Goal: Complete application form: Complete application form

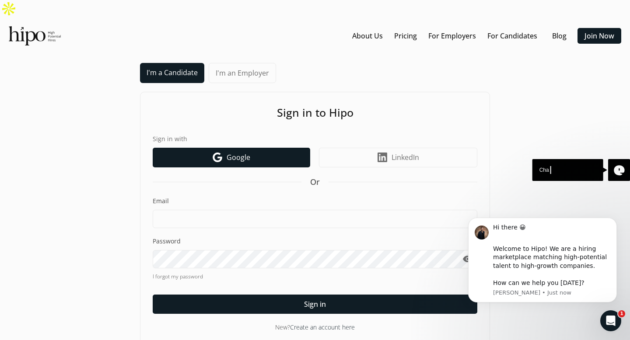
click at [252, 148] on link "Google icon Google" at bounding box center [231, 158] width 157 height 20
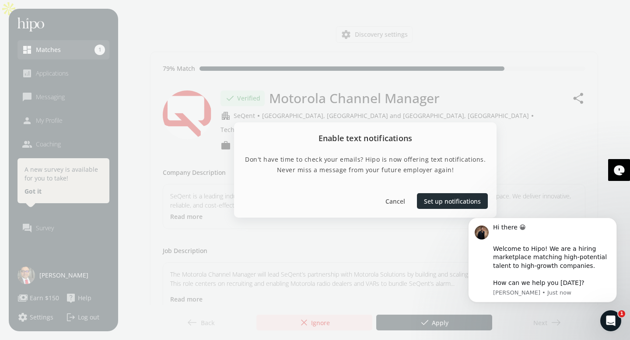
click at [440, 195] on div at bounding box center [452, 201] width 71 height 16
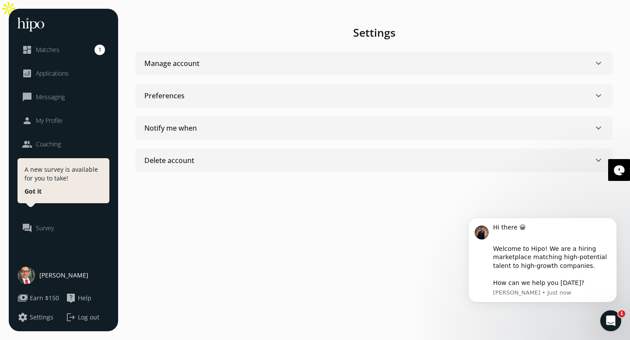
click at [52, 48] on span "Matches" at bounding box center [48, 49] width 24 height 9
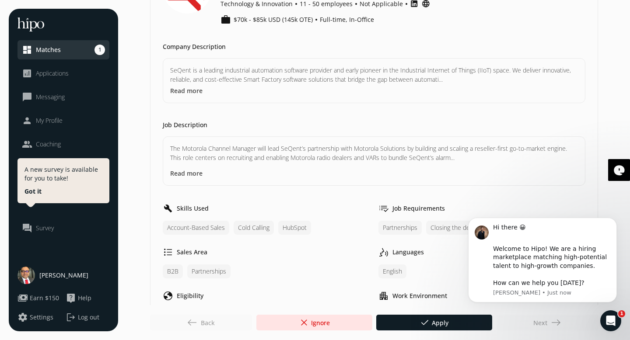
scroll to position [129, 0]
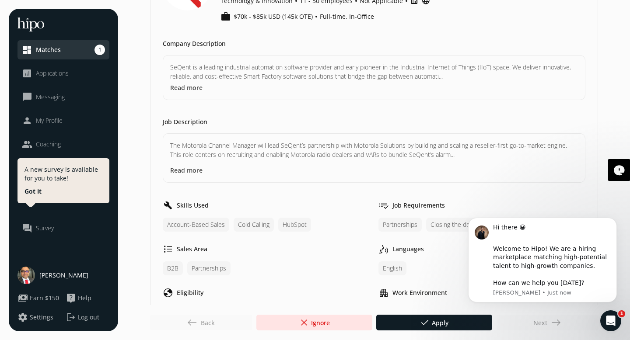
click at [67, 273] on span "[PERSON_NAME]" at bounding box center [63, 275] width 49 height 9
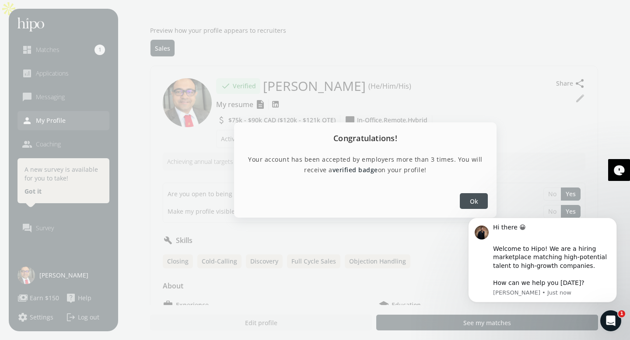
click at [475, 199] on span "Ok" at bounding box center [474, 200] width 8 height 9
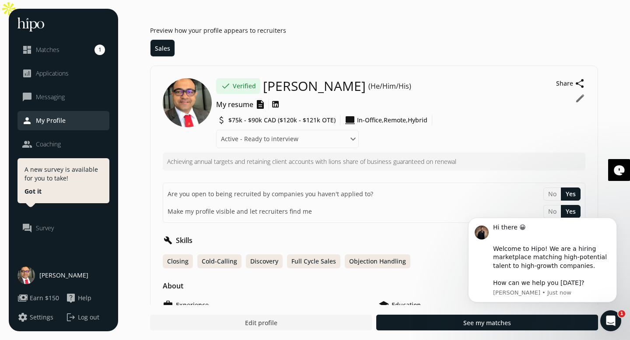
click at [578, 93] on button "edit" at bounding box center [580, 98] width 10 height 10
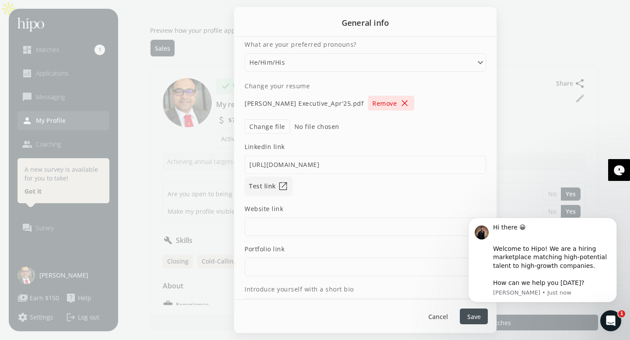
click at [410, 104] on span "close" at bounding box center [404, 103] width 10 height 10
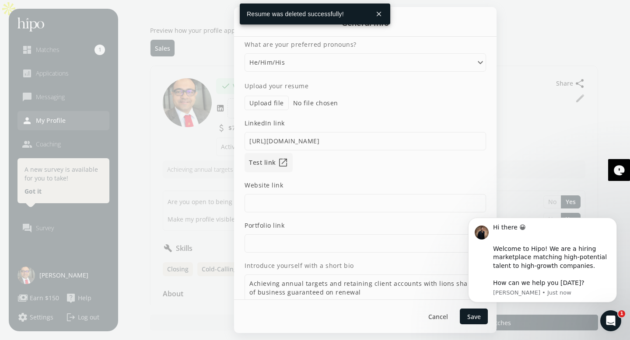
click at [275, 101] on label "Upload file" at bounding box center [266, 103] width 44 height 14
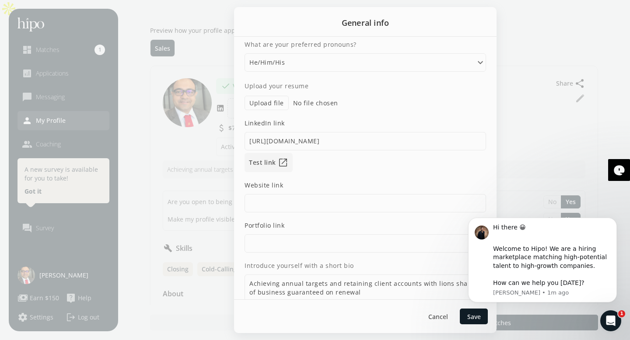
type input "C:\fakepath\[PERSON_NAME] Executive_Oct 2025.pdf"
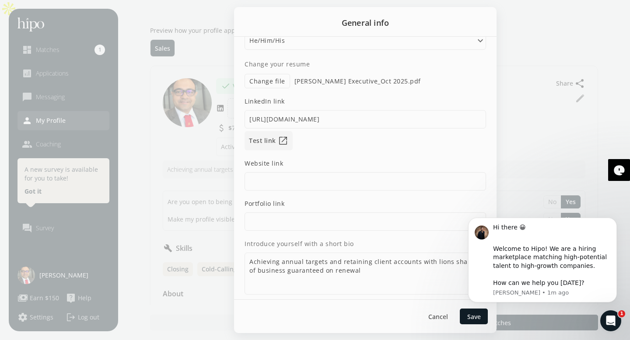
scroll to position [33, 0]
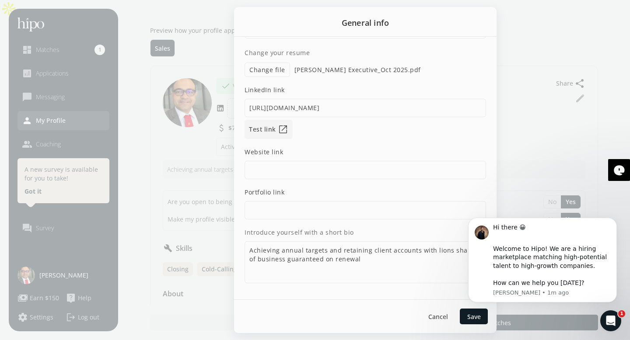
click at [468, 315] on body "Hi there 😀 ​ Welcome to Hipo! We are a hiring marketplace matching high-potenti…" at bounding box center [542, 271] width 168 height 122
click at [606, 320] on icon "Open Intercom Messenger" at bounding box center [609, 320] width 14 height 14
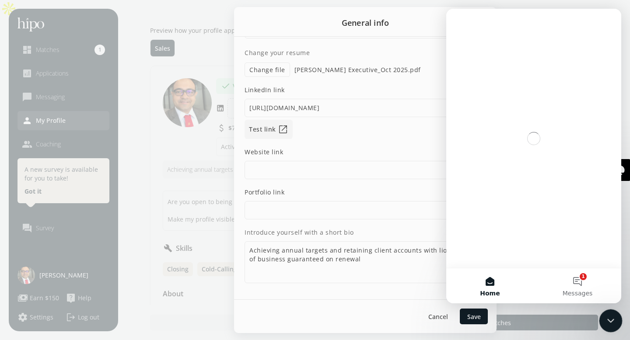
scroll to position [0, 0]
click at [606, 320] on icon "Close Intercom Messenger" at bounding box center [609, 319] width 10 height 10
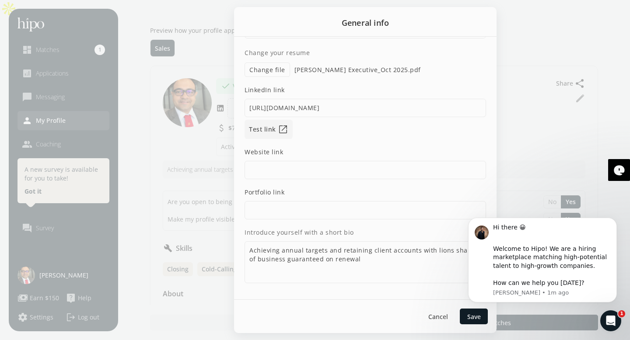
click at [469, 318] on body "Hi there 😀 ​ Welcome to Hipo! We are a hiring marketplace matching high-potenti…" at bounding box center [542, 271] width 168 height 122
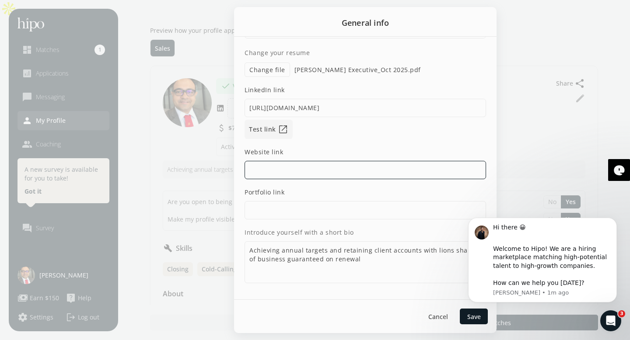
click at [327, 161] on input at bounding box center [364, 170] width 241 height 18
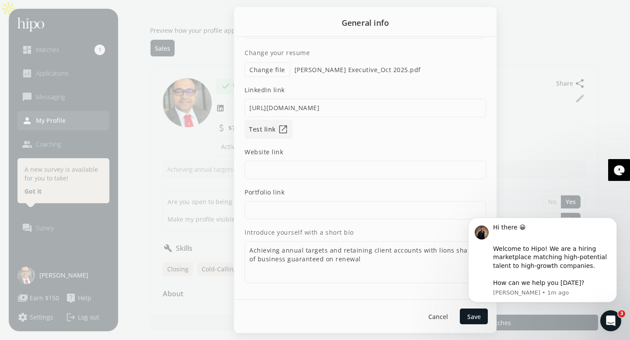
click at [460, 312] on body "Hi there 😀 ​ Welcome to Hipo! We are a hiring marketplace matching high-potenti…" at bounding box center [542, 271] width 168 height 122
click at [273, 128] on link "Test link open_in_new" at bounding box center [268, 129] width 48 height 19
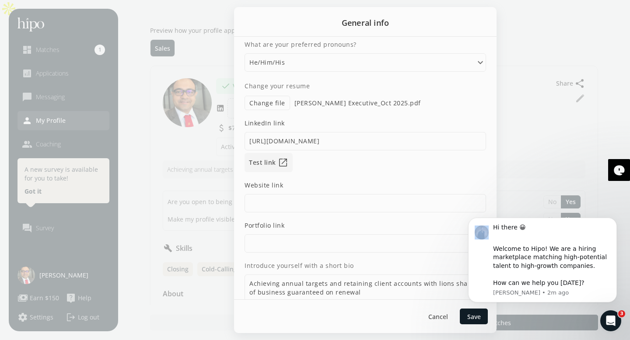
click at [461, 313] on body "Hi there 😀 ​ Welcome to Hipo! We are a hiring marketplace matching high-potenti…" at bounding box center [542, 271] width 168 height 122
click at [441, 317] on span "Cancel" at bounding box center [438, 316] width 20 height 9
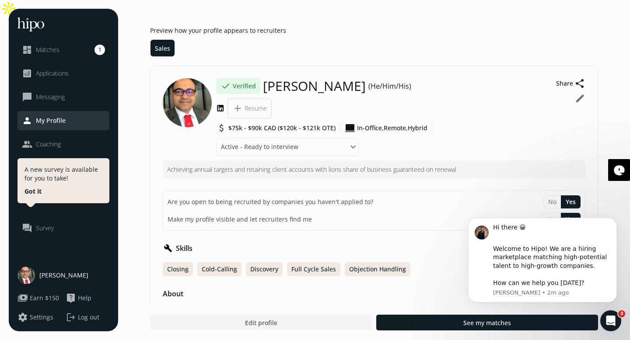
click at [579, 93] on button "edit" at bounding box center [580, 98] width 10 height 10
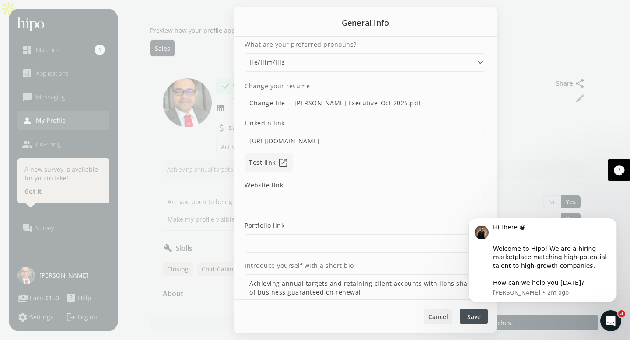
click at [436, 322] on div at bounding box center [438, 317] width 28 height 16
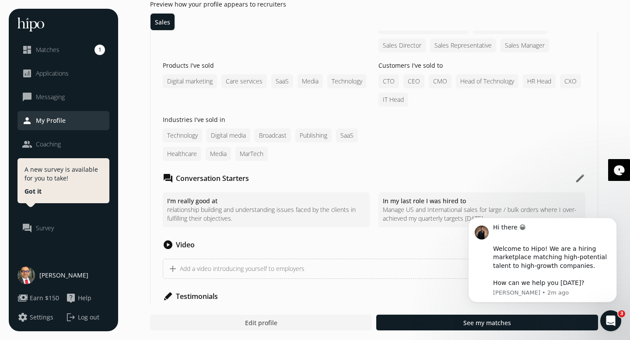
scroll to position [790, 0]
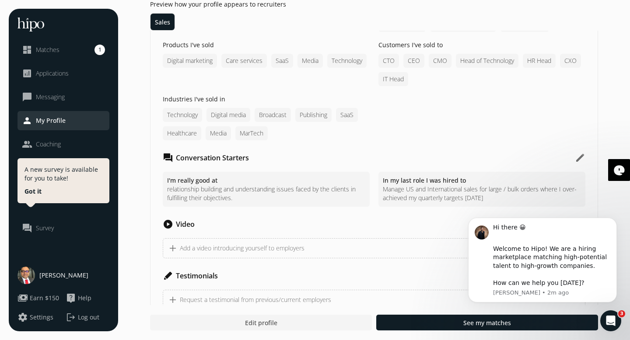
click at [53, 51] on span "Matches" at bounding box center [48, 49] width 24 height 9
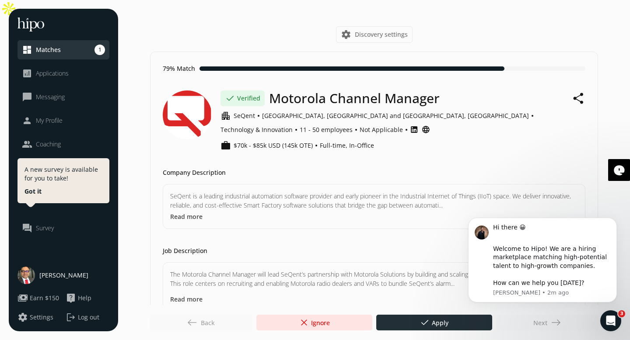
click at [413, 319] on div at bounding box center [434, 323] width 116 height 16
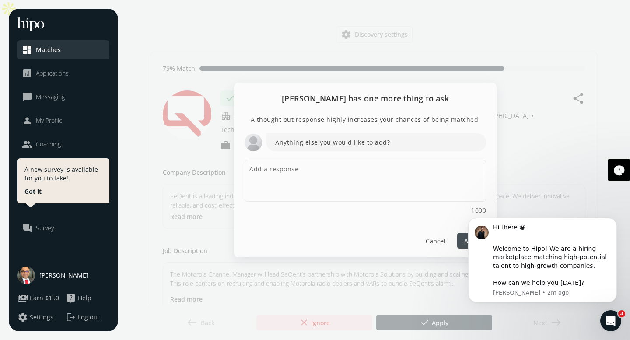
click at [464, 242] on div "Hi there 😀 ​ Welcome to Hipo! We are a hiring marketplace matching high-potenti…" at bounding box center [542, 247] width 161 height 109
click at [460, 242] on body "Hi there 😀 ​ Welcome to Hipo! We are a hiring marketplace matching high-potenti…" at bounding box center [542, 271] width 168 height 122
click at [438, 246] on div at bounding box center [435, 241] width 28 height 16
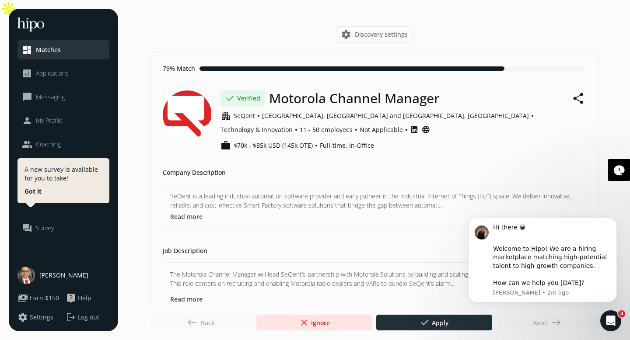
click at [411, 327] on div at bounding box center [434, 323] width 116 height 16
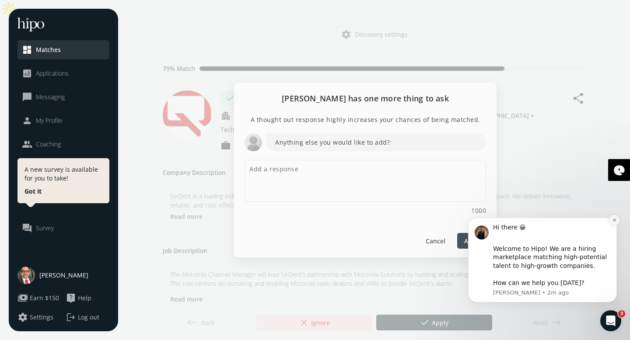
click at [614, 221] on icon "Dismiss notification" at bounding box center [613, 220] width 3 height 3
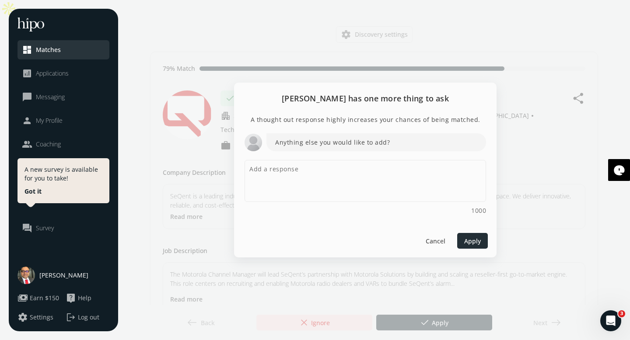
click at [468, 240] on span "Apply" at bounding box center [472, 241] width 17 height 9
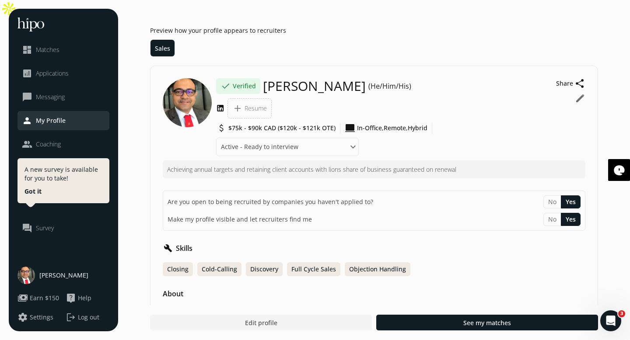
click at [576, 93] on button "edit" at bounding box center [580, 98] width 10 height 10
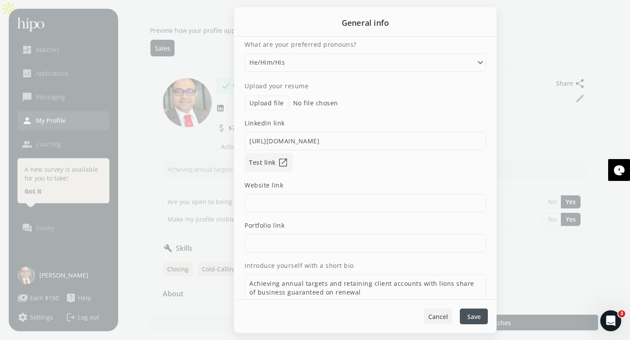
click at [433, 318] on span "Cancel" at bounding box center [438, 316] width 20 height 9
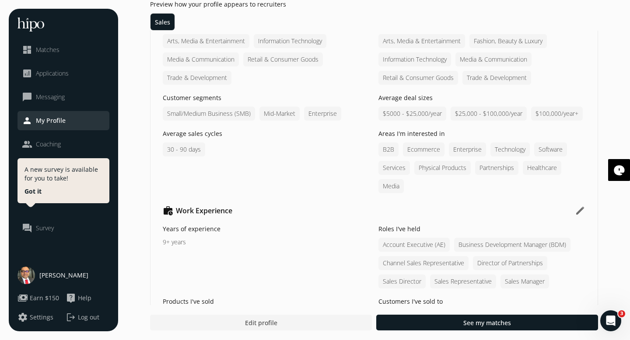
scroll to position [534, 0]
click at [284, 327] on div at bounding box center [261, 323] width 222 height 16
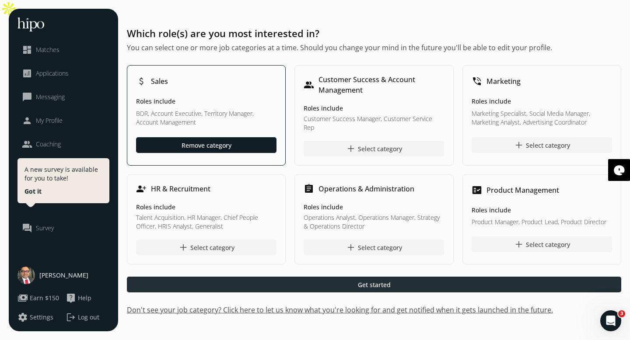
click at [323, 277] on div at bounding box center [374, 285] width 494 height 16
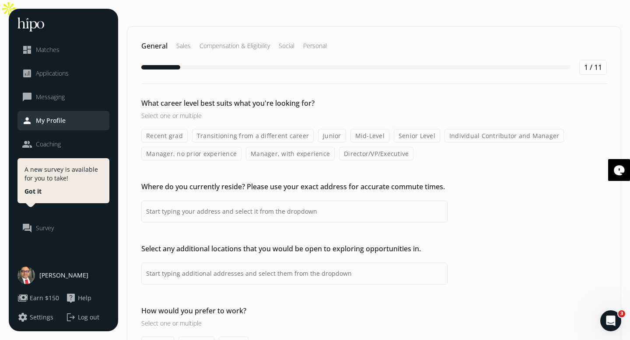
type input "[STREET_ADDRESS][PERSON_NAME]"
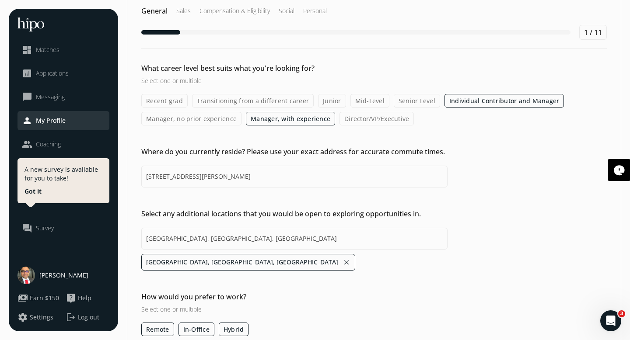
scroll to position [59, 0]
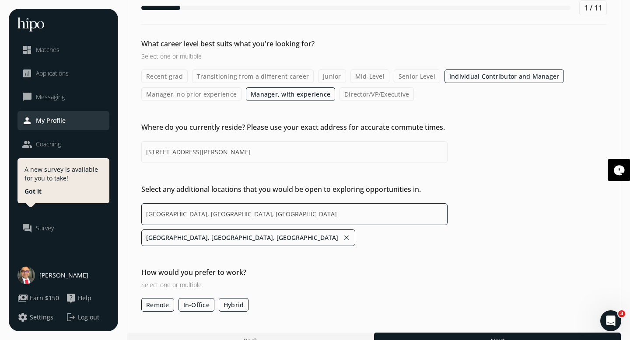
click at [267, 203] on input "[GEOGRAPHIC_DATA], [GEOGRAPHIC_DATA], [GEOGRAPHIC_DATA]" at bounding box center [294, 214] width 306 height 22
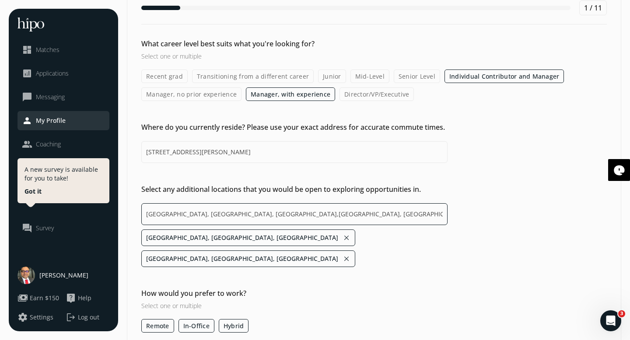
click at [240, 203] on input "[GEOGRAPHIC_DATA], [GEOGRAPHIC_DATA], [GEOGRAPHIC_DATA],[GEOGRAPHIC_DATA], [GEO…" at bounding box center [294, 214] width 306 height 22
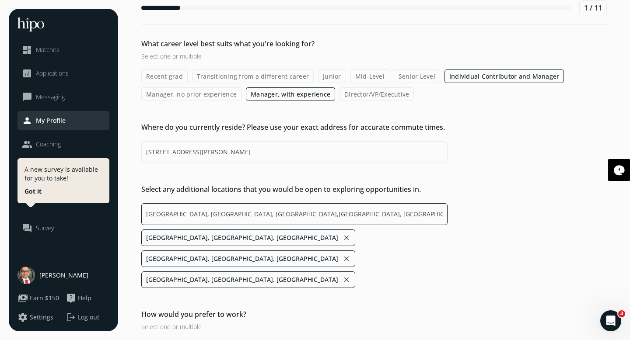
click at [363, 203] on input "[GEOGRAPHIC_DATA], [GEOGRAPHIC_DATA], [GEOGRAPHIC_DATA],[GEOGRAPHIC_DATA], [GEO…" at bounding box center [294, 214] width 306 height 22
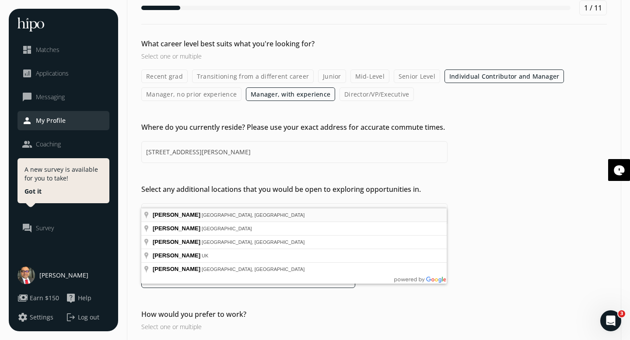
type input "[GEOGRAPHIC_DATA], [GEOGRAPHIC_DATA], [GEOGRAPHIC_DATA],[GEOGRAPHIC_DATA], [GEO…"
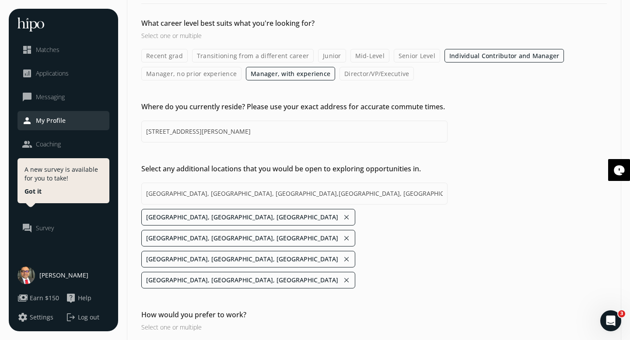
scroll to position [80, 0]
click at [0, 0] on input "Hybrid" at bounding box center [0, 0] width 0 height 0
click at [0, 0] on input "In-Office" at bounding box center [0, 0] width 0 height 0
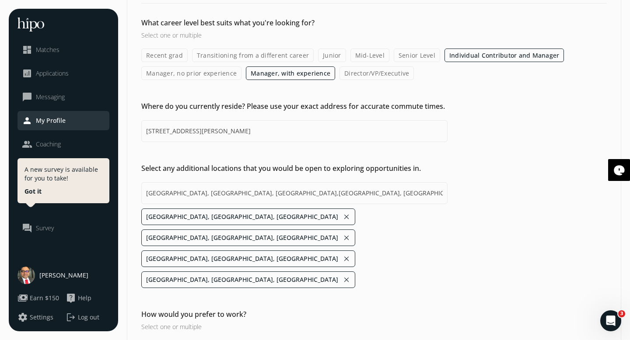
click at [0, 0] on input "Remote" at bounding box center [0, 0] width 0 height 0
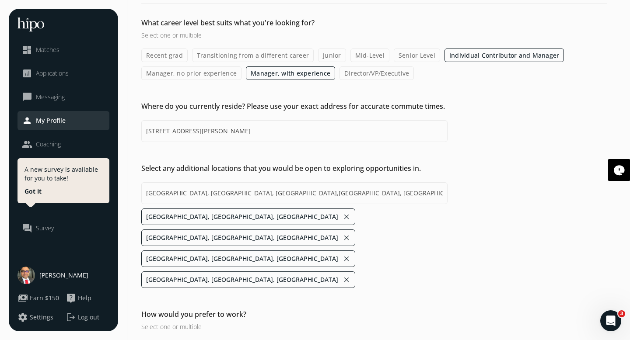
click at [0, 0] on input "In-Office" at bounding box center [0, 0] width 0 height 0
click at [0, 0] on input "Hybrid" at bounding box center [0, 0] width 0 height 0
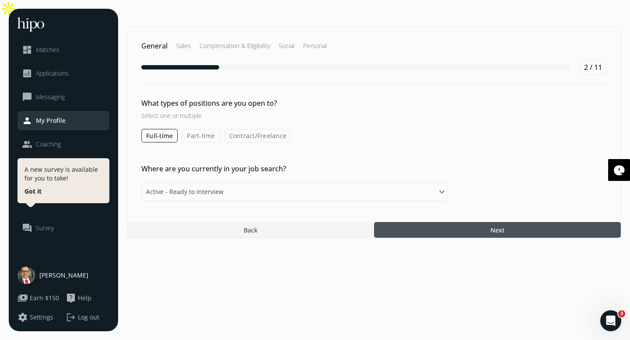
click at [394, 222] on div at bounding box center [497, 230] width 247 height 16
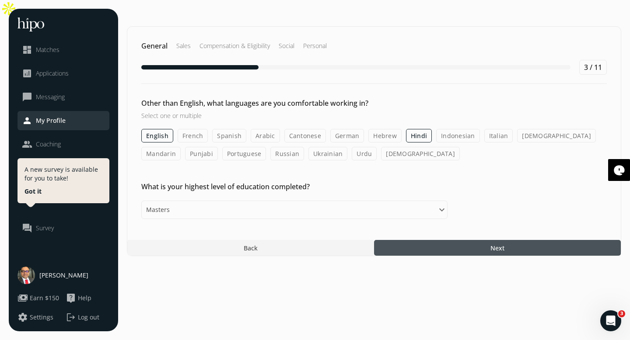
click at [401, 240] on div at bounding box center [497, 248] width 247 height 16
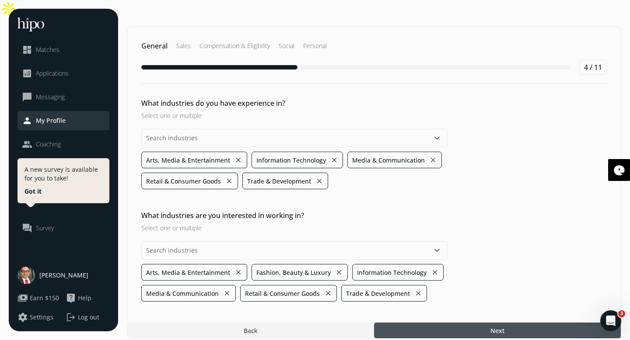
click at [441, 323] on div at bounding box center [497, 331] width 247 height 16
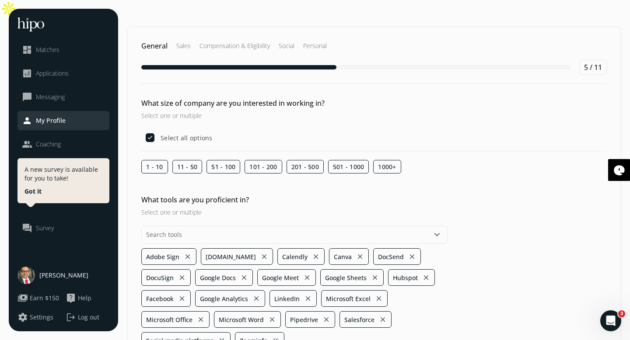
scroll to position [37, 0]
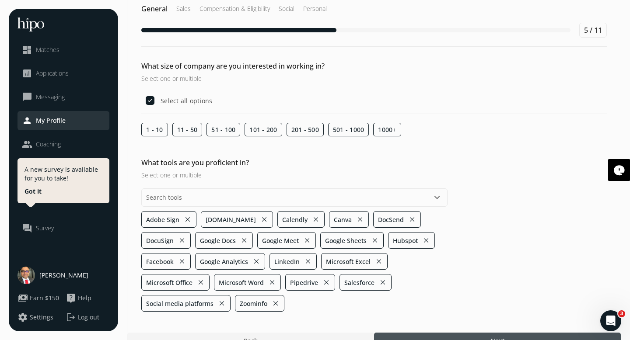
click at [405, 333] on div at bounding box center [497, 341] width 247 height 16
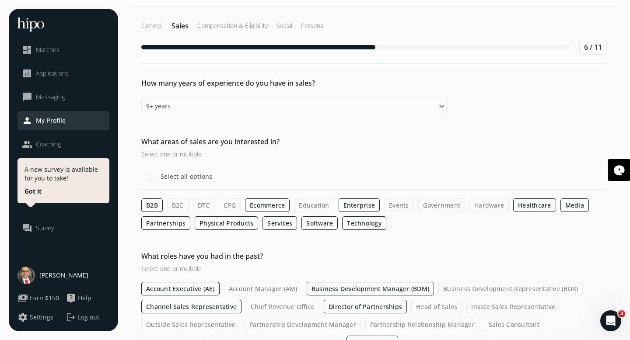
scroll to position [31, 0]
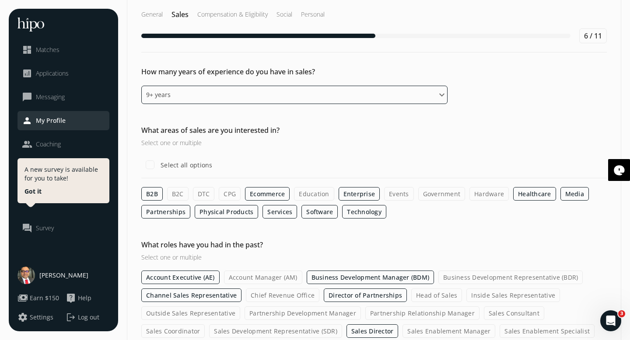
click at [399, 86] on select "Please select an option 0 - 1 years 2 - 3 years 4 - 5 years 6 - 8 years 9+ years" at bounding box center [294, 95] width 306 height 18
click at [141, 86] on select "Please select an option 0 - 1 years 2 - 3 years 4 - 5 years 6 - 8 years 9+ years" at bounding box center [294, 95] width 306 height 18
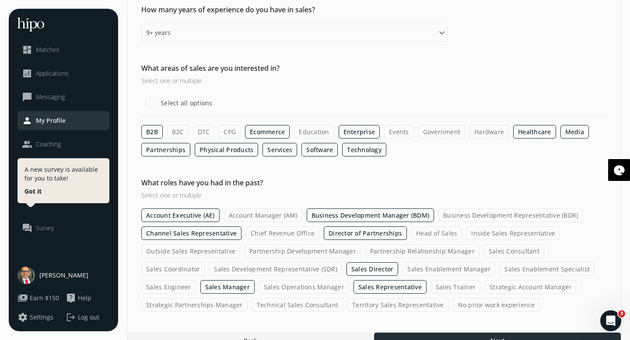
click at [409, 333] on div at bounding box center [497, 341] width 247 height 16
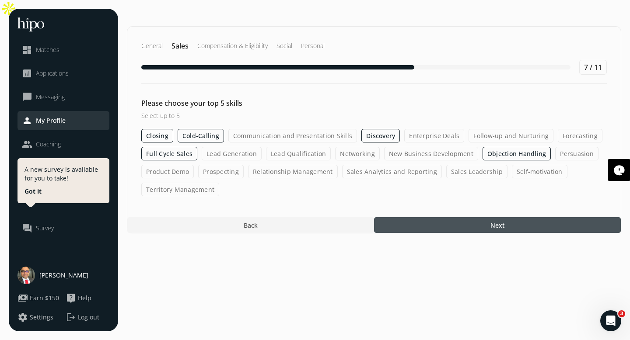
click at [444, 217] on div at bounding box center [497, 225] width 247 height 16
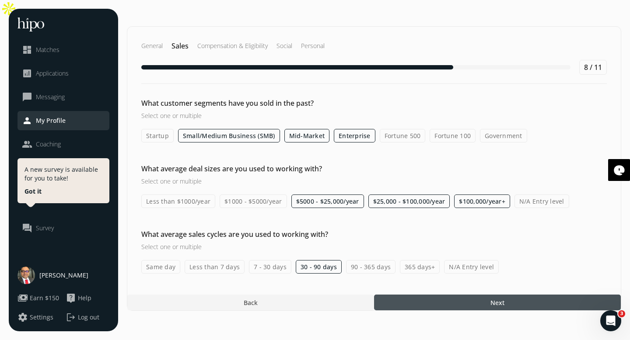
click at [429, 295] on div at bounding box center [497, 303] width 247 height 16
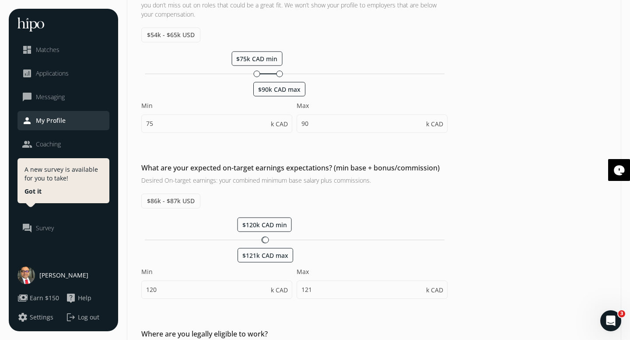
scroll to position [177, 0]
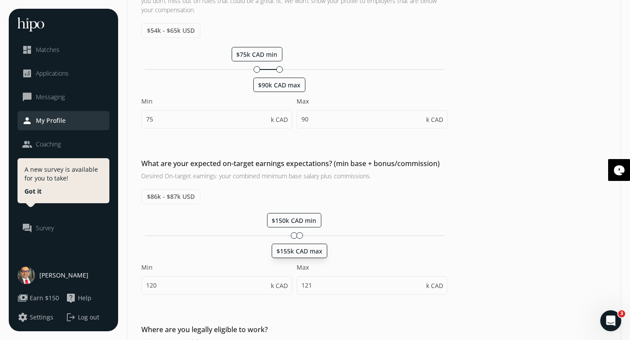
drag, startPoint x: 264, startPoint y: 216, endPoint x: 299, endPoint y: 222, distance: 35.9
click at [299, 232] on div "$150k CAD min $155k CAD max" at bounding box center [294, 236] width 306 height 8
type input "150"
type input "155"
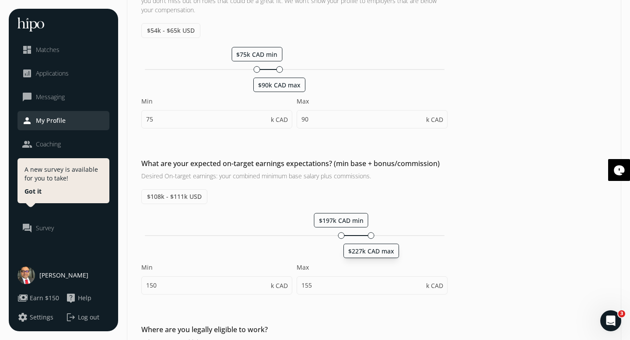
drag, startPoint x: 300, startPoint y: 217, endPoint x: 373, endPoint y: 223, distance: 72.4
click at [373, 223] on div "$197k CAD min $227k CAD max Min 150 k CAD Max 155 k CAD" at bounding box center [294, 258] width 306 height 91
type input "197"
type input "227"
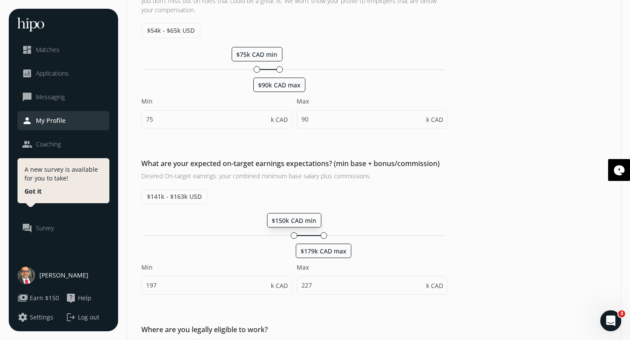
drag, startPoint x: 341, startPoint y: 217, endPoint x: 294, endPoint y: 216, distance: 47.2
click at [294, 232] on div at bounding box center [294, 235] width 7 height 7
type input "150"
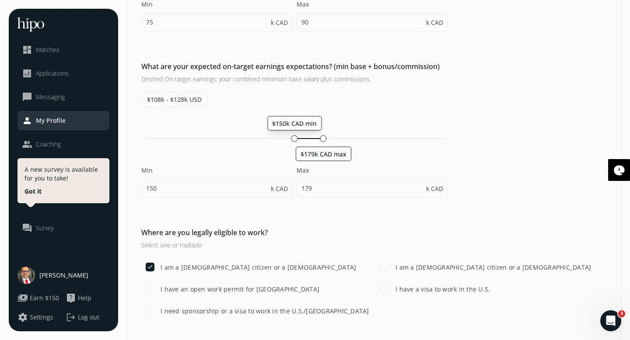
scroll to position [282, 0]
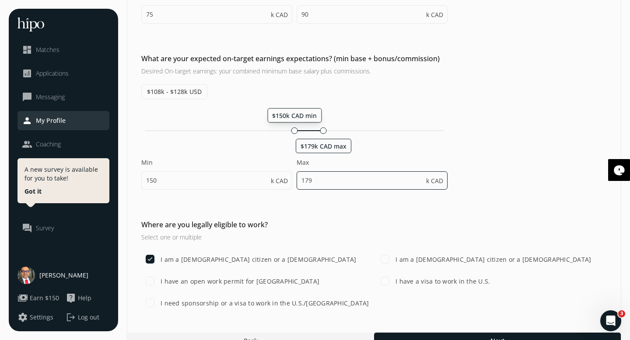
click at [329, 171] on input "179" at bounding box center [371, 180] width 151 height 18
type input "1"
click at [490, 188] on div "Which currency would you prefer? CAD USD What is your hourly rate? $0 - $0 USD …" at bounding box center [373, 63] width 493 height 495
type input "180"
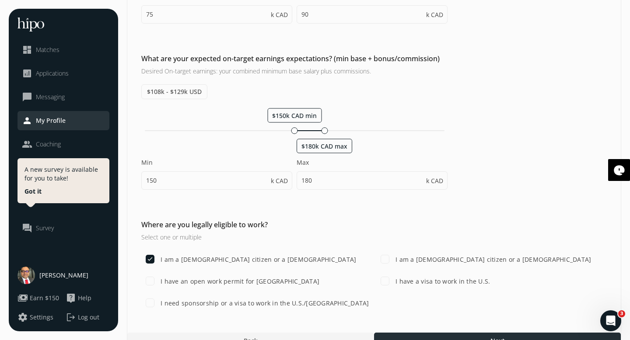
click at [430, 333] on div at bounding box center [497, 341] width 247 height 16
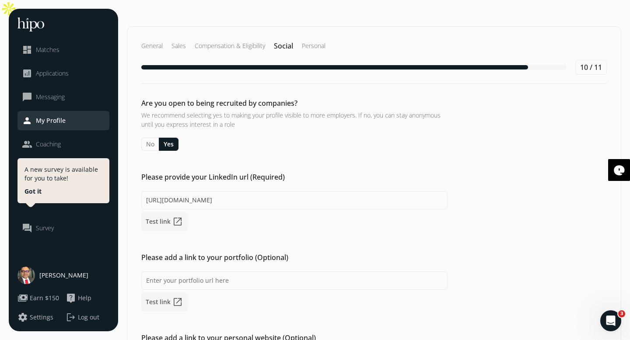
scroll to position [135, 0]
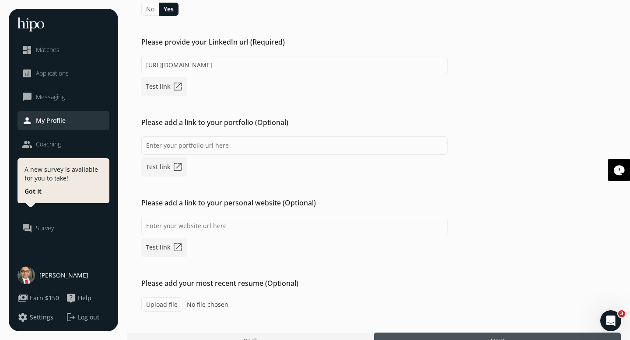
click at [413, 333] on div at bounding box center [497, 341] width 247 height 16
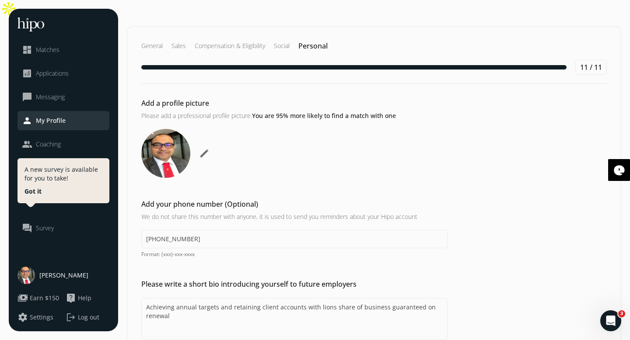
scroll to position [224, 0]
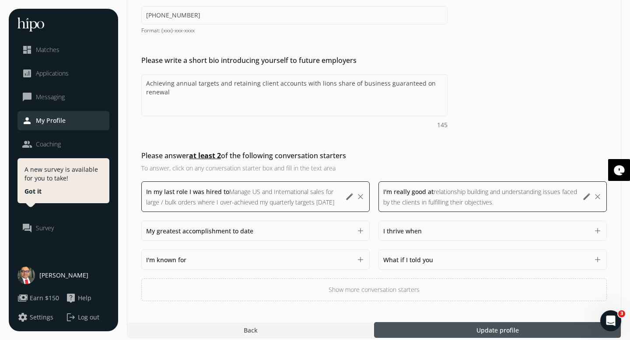
click at [415, 322] on div at bounding box center [497, 330] width 247 height 16
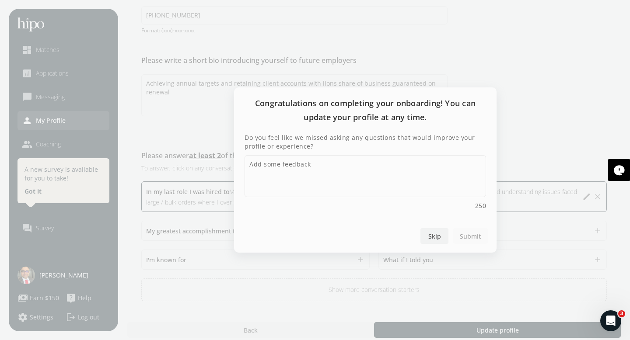
click at [431, 234] on span "Skip" at bounding box center [434, 236] width 13 height 9
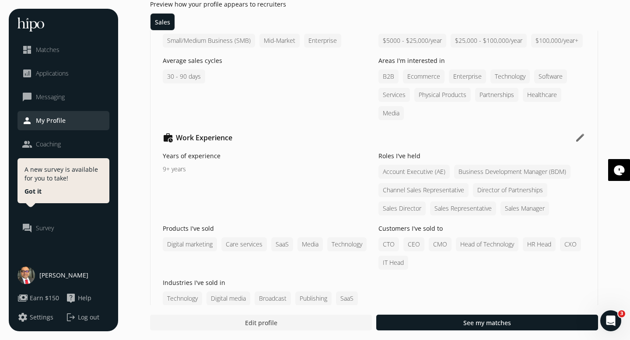
scroll to position [696, 0]
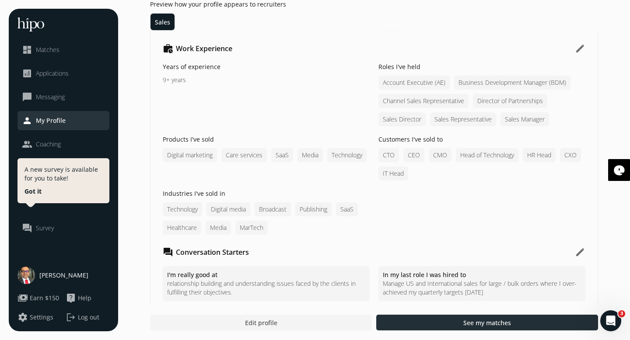
click at [419, 323] on div at bounding box center [487, 323] width 222 height 16
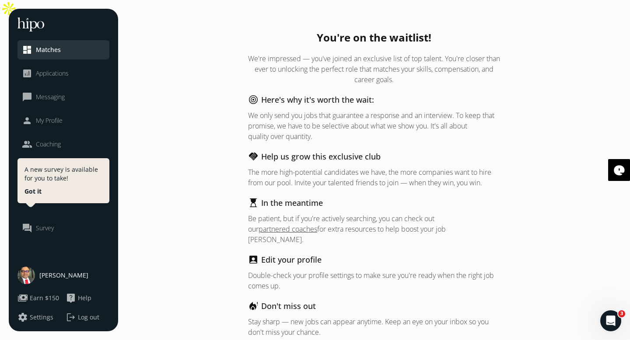
scroll to position [3, 0]
